Goal: Navigation & Orientation: Find specific page/section

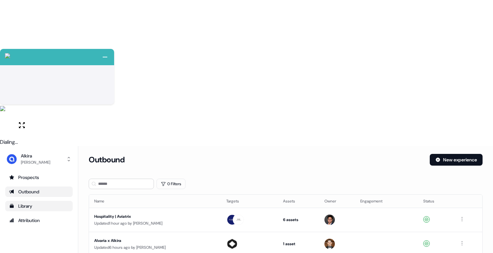
click at [43, 203] on div "Library" at bounding box center [39, 206] width 60 height 7
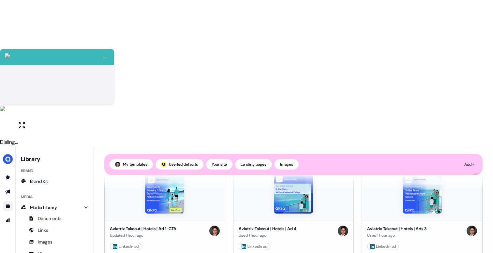
scroll to position [89, 0]
